Goal: Transaction & Acquisition: Download file/media

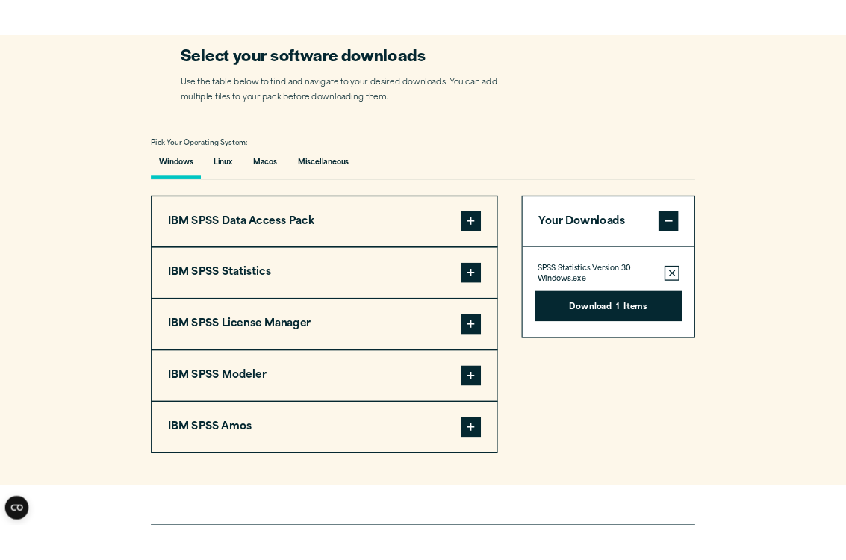
scroll to position [963, 0]
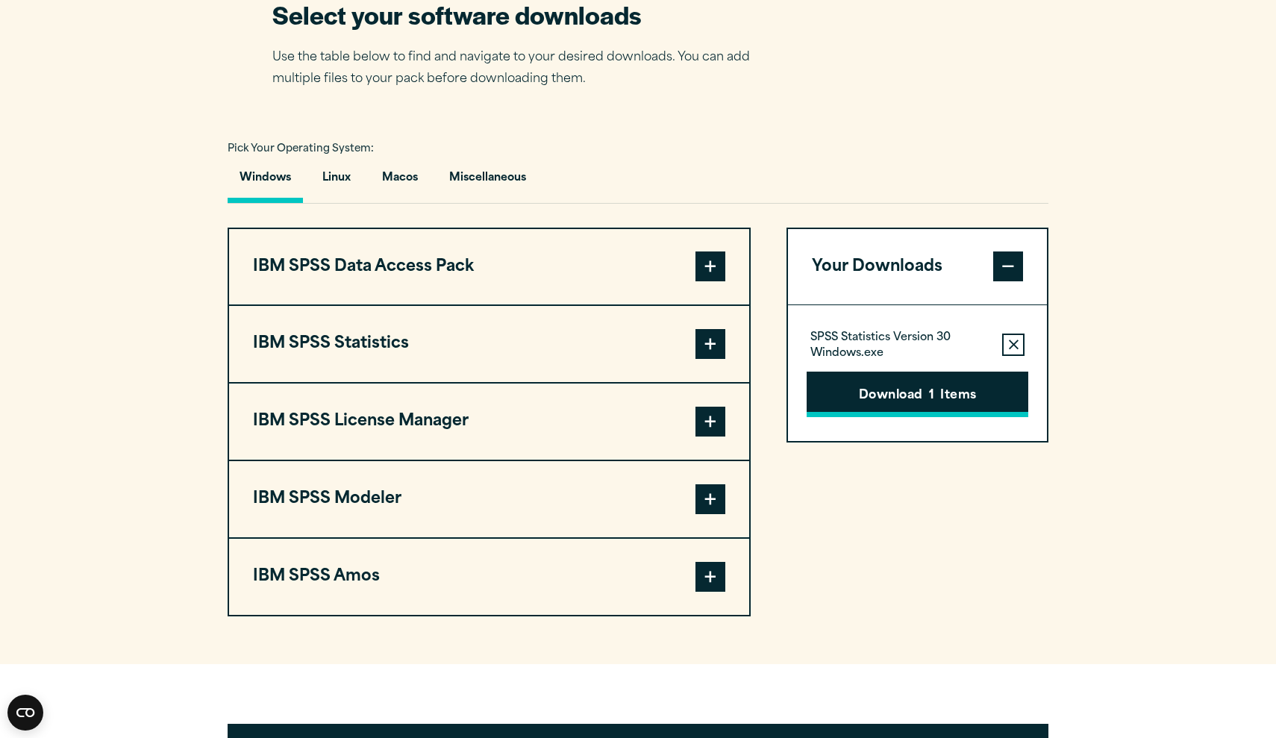
click at [909, 418] on button "Download 1 Items" at bounding box center [918, 395] width 222 height 46
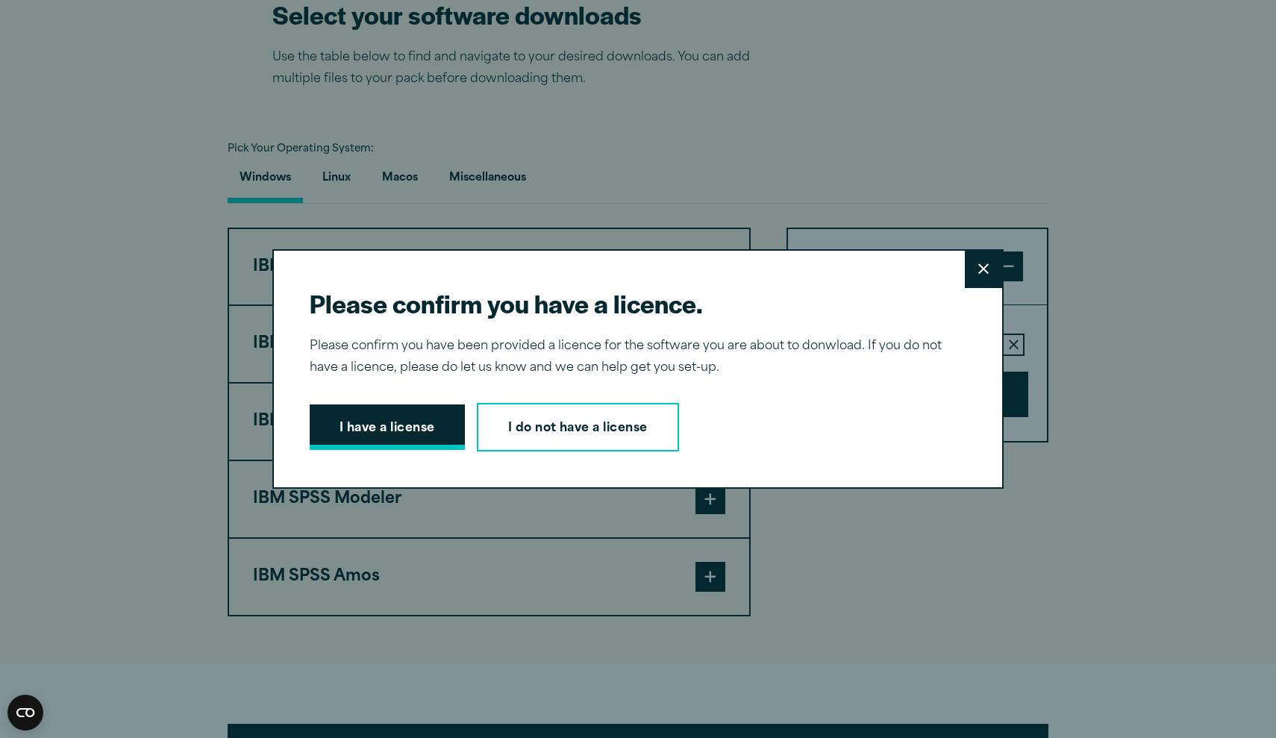
click at [416, 431] on button "I have a license" at bounding box center [387, 428] width 155 height 46
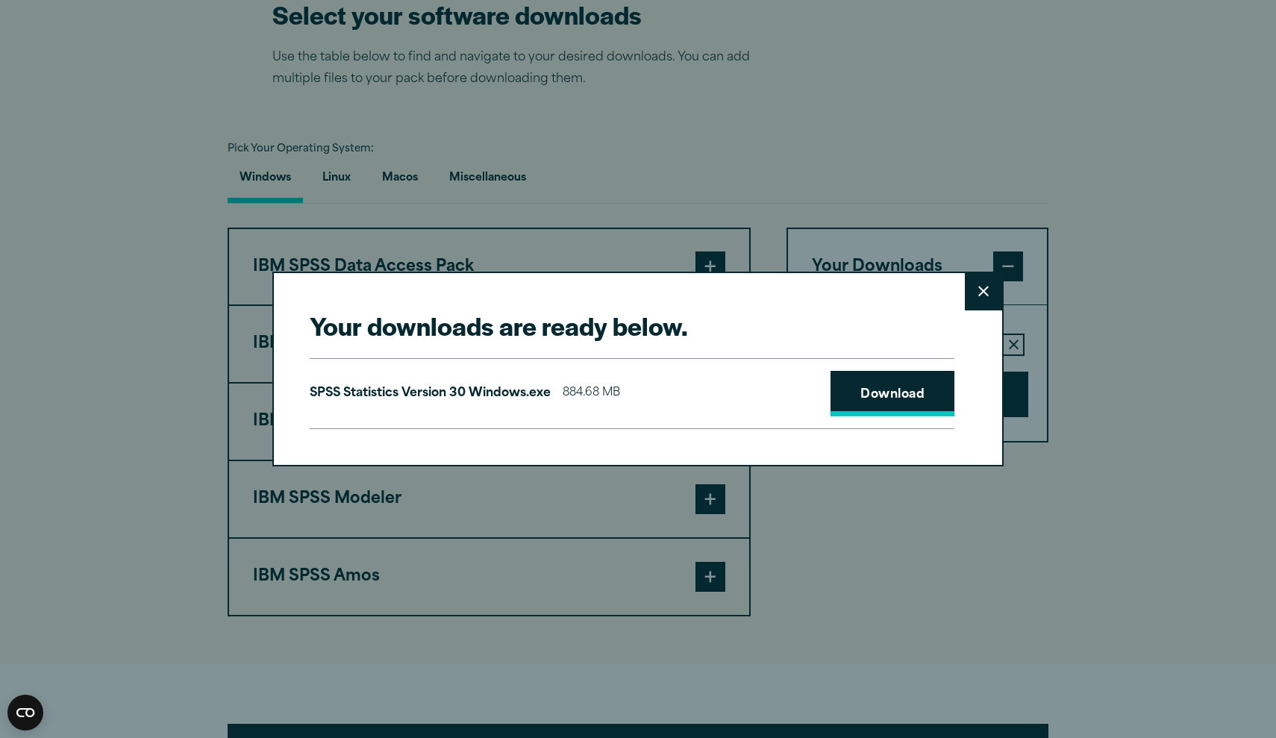
click at [904, 384] on link "Download" at bounding box center [893, 394] width 124 height 46
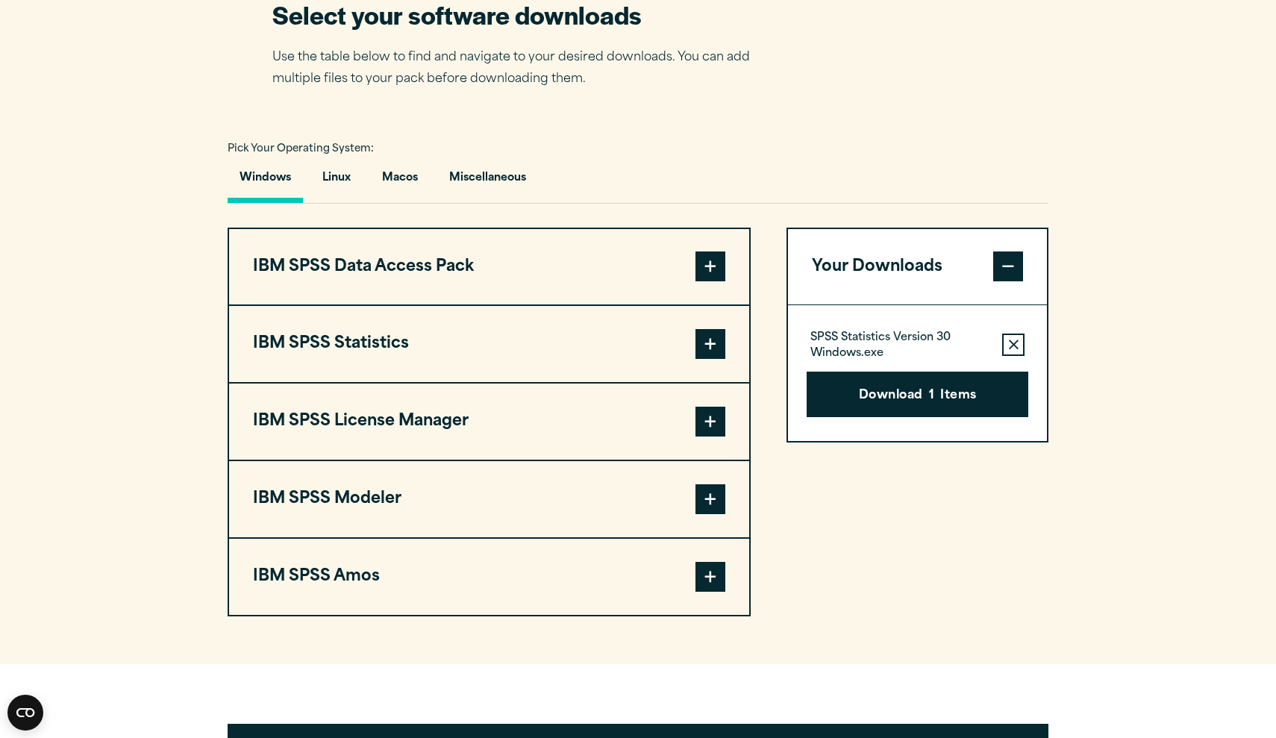
click at [888, 107] on div "Your downloads are ready below. Close SPSS Statistics Version 30 Windows.exe 88…" at bounding box center [638, 369] width 1276 height 738
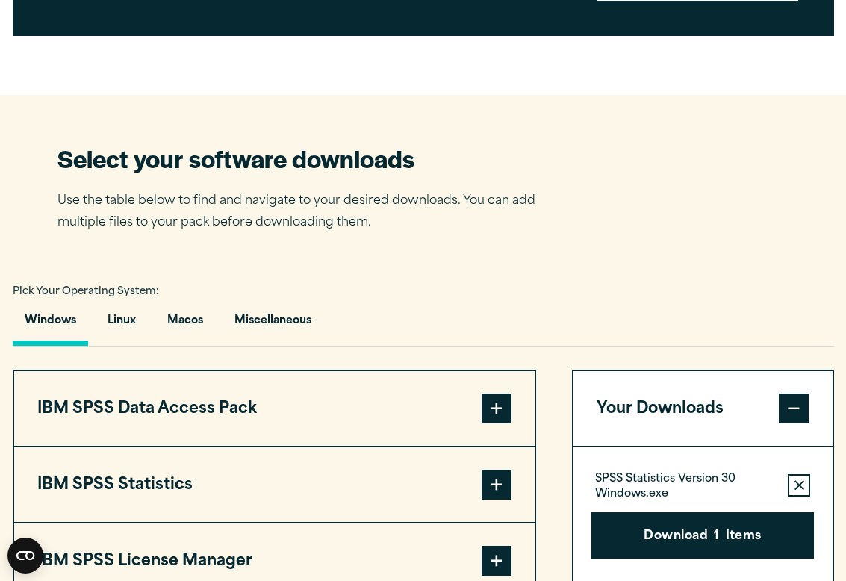
scroll to position [826, 0]
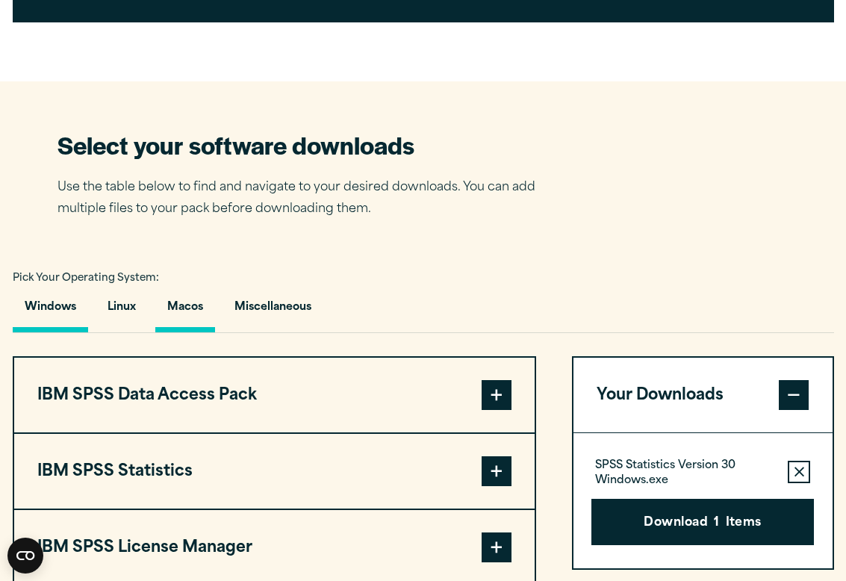
click at [194, 332] on button "Macos" at bounding box center [185, 311] width 60 height 43
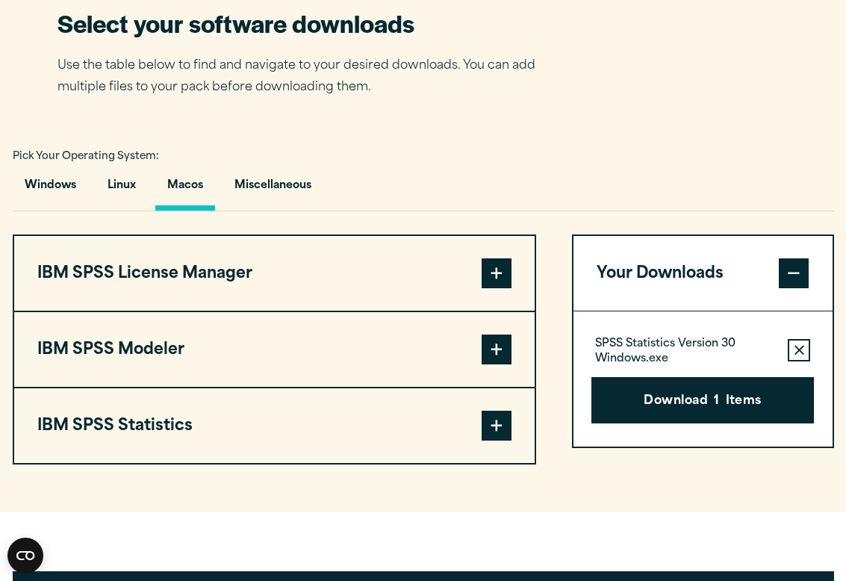
scroll to position [970, 0]
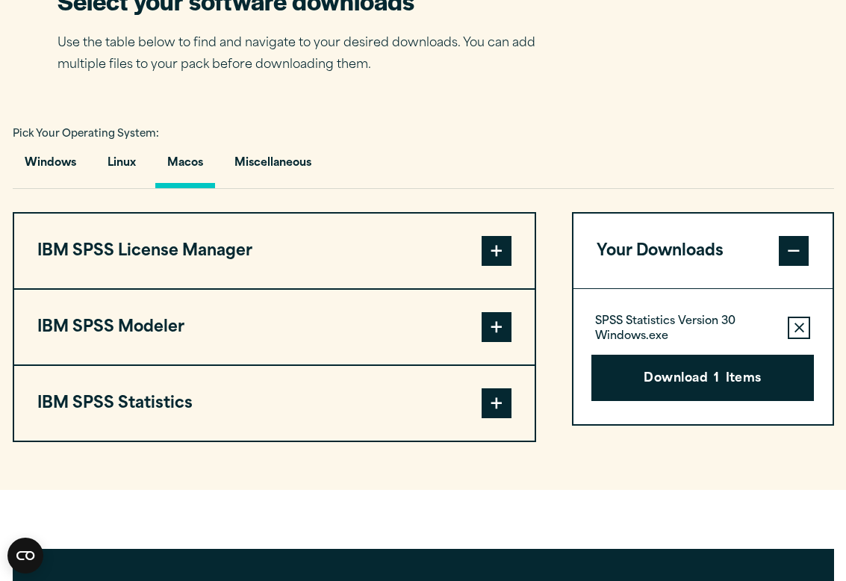
click at [495, 418] on span at bounding box center [496, 403] width 30 height 30
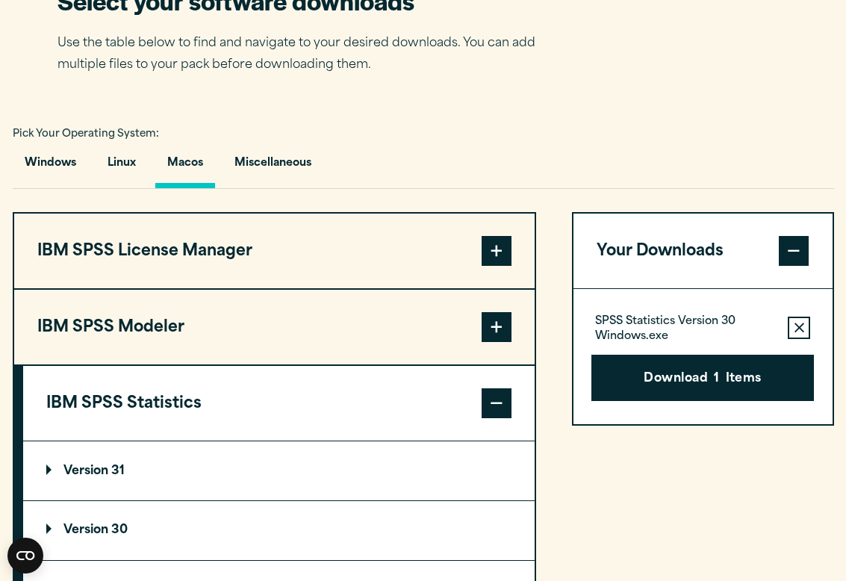
click at [60, 492] on summary "Version 31" at bounding box center [279, 470] width 512 height 59
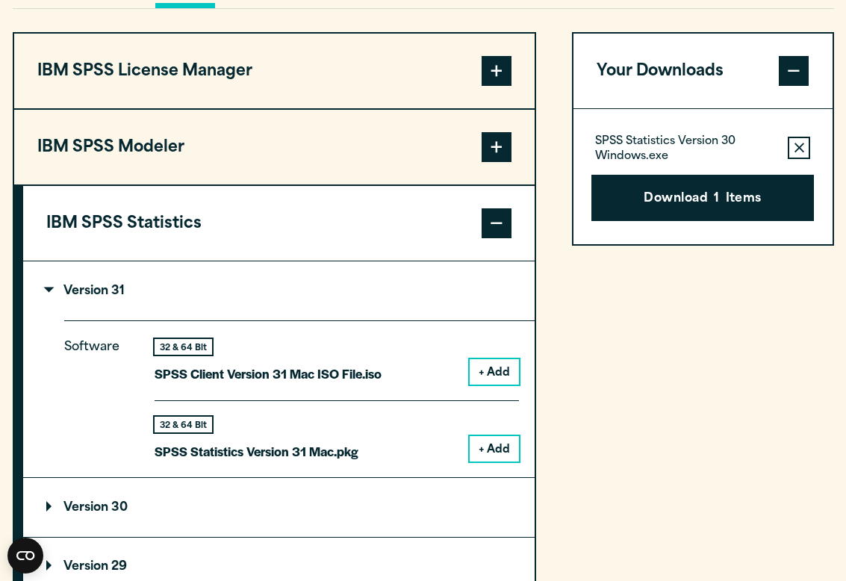
scroll to position [1155, 0]
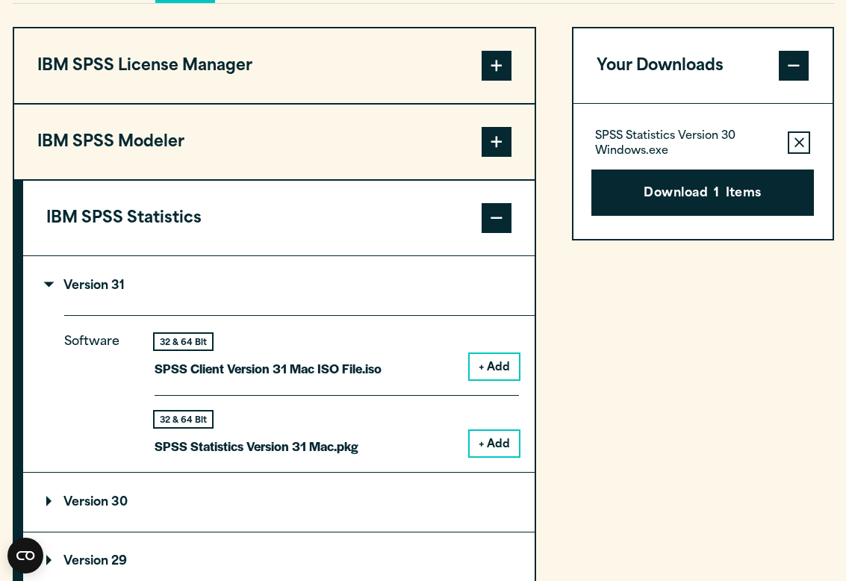
click at [471, 456] on button "+ Add" at bounding box center [493, 443] width 49 height 25
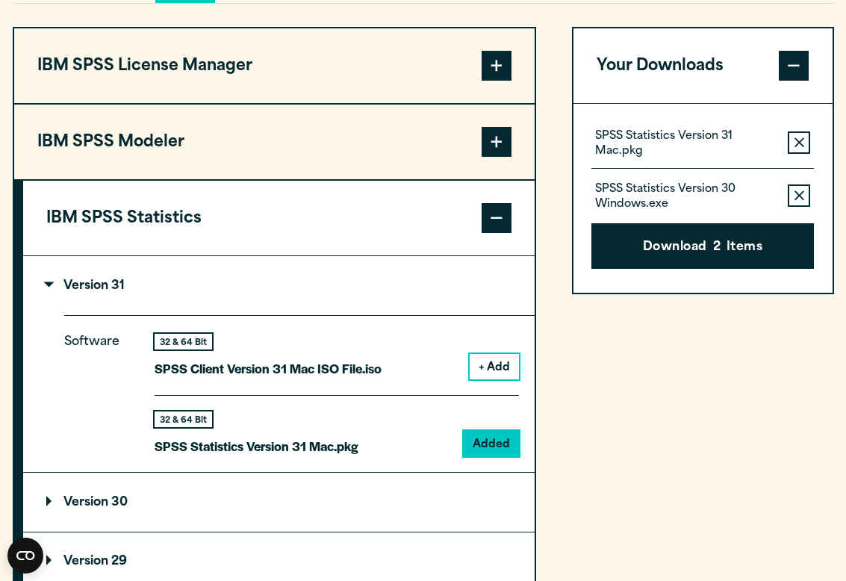
click at [798, 201] on icon "button" at bounding box center [799, 196] width 10 height 10
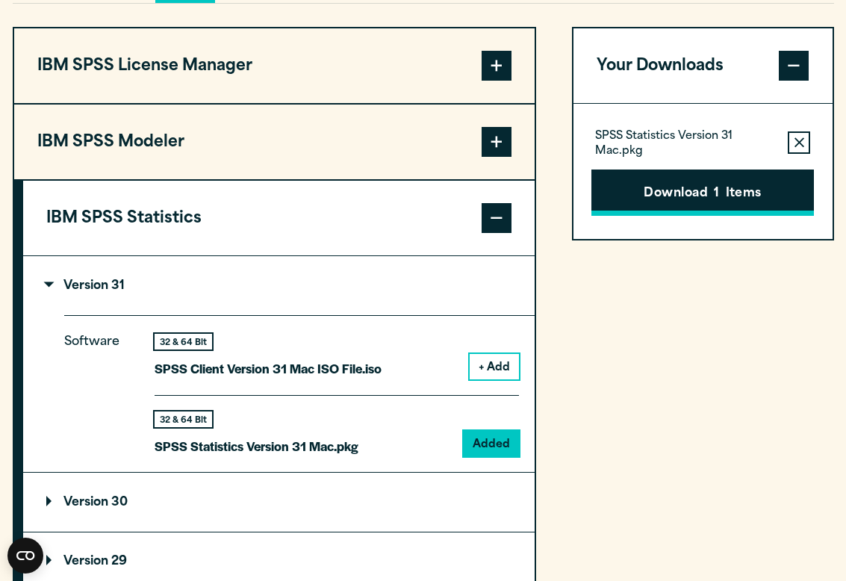
click at [625, 216] on button "Download 1 Items" at bounding box center [702, 192] width 223 height 46
click at [0, 0] on div "Please confirm you have a licence. Close Please confirm you have been provided …" at bounding box center [0, 0] width 0 height 0
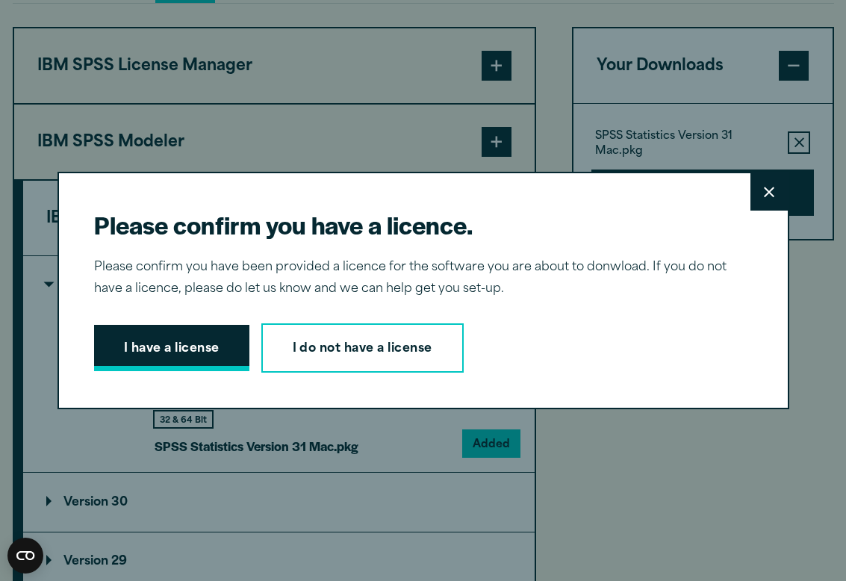
click at [141, 351] on button "I have a license" at bounding box center [171, 348] width 155 height 46
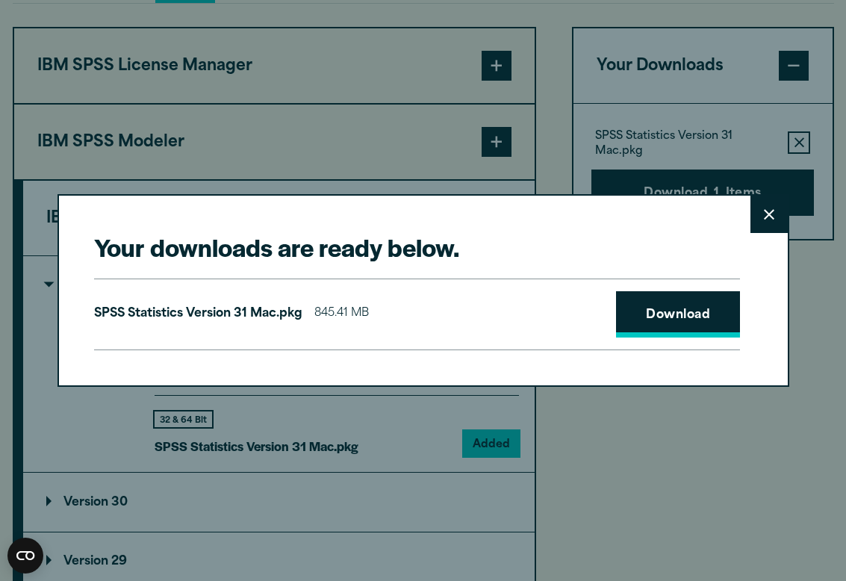
click at [681, 319] on link "Download" at bounding box center [678, 314] width 124 height 46
